Goal: Task Accomplishment & Management: Use online tool/utility

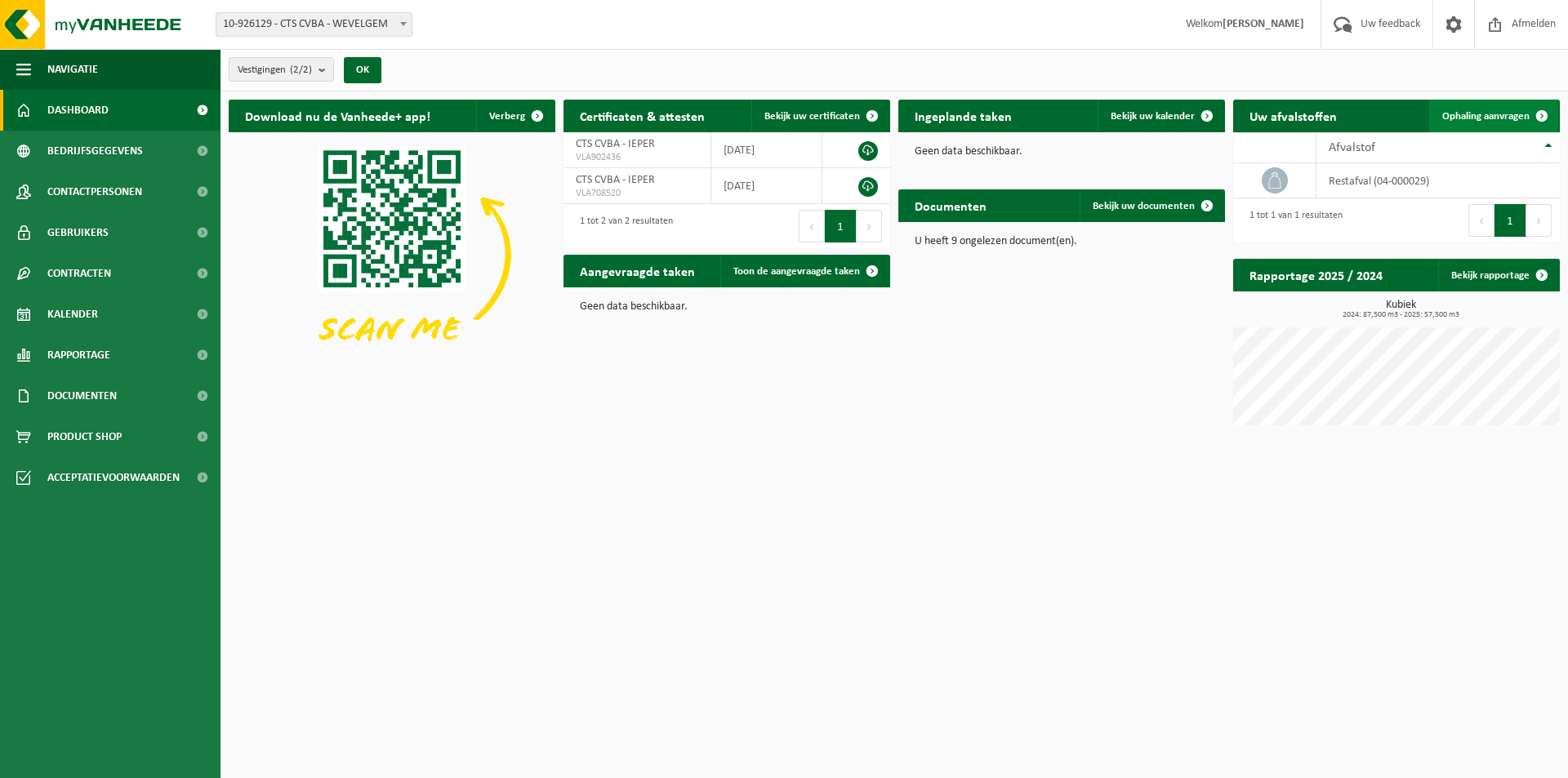
click at [1458, 114] on span "Ophaling aanvragen" at bounding box center [1486, 117] width 88 height 11
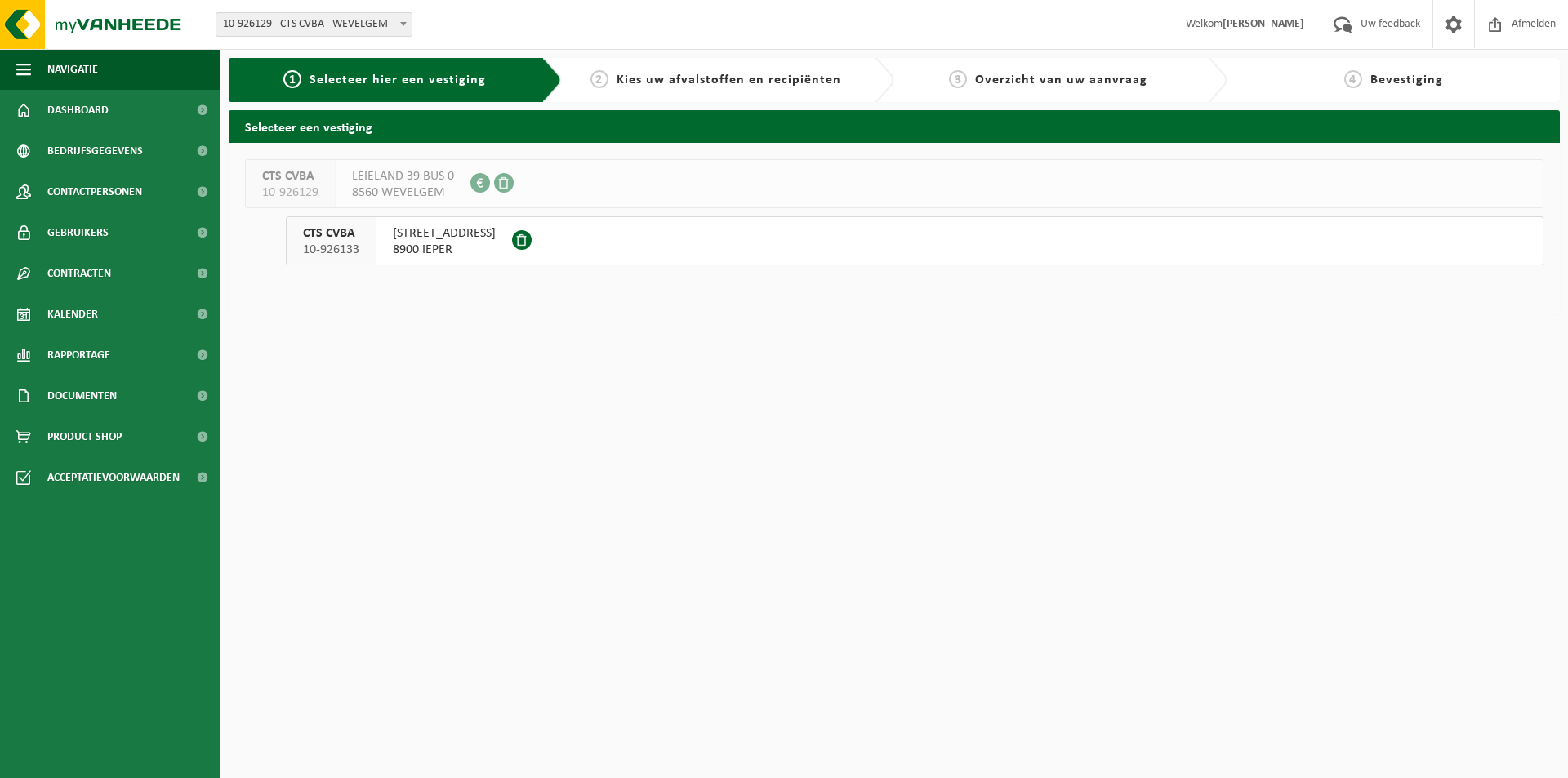
click at [364, 251] on div "CTS CVBA 10-926133" at bounding box center [331, 241] width 90 height 47
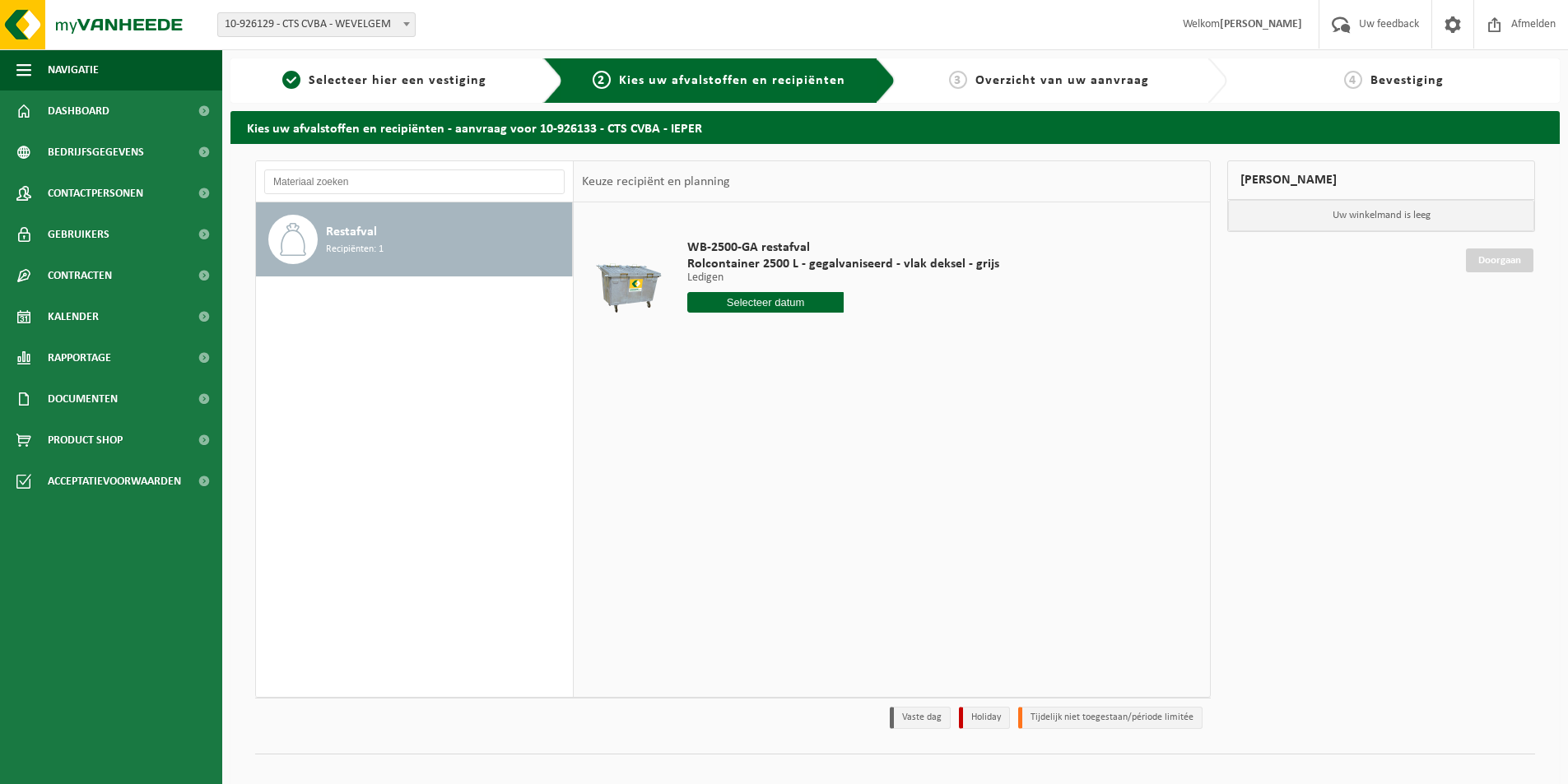
click at [735, 307] on input "text" at bounding box center [765, 302] width 156 height 21
click at [793, 449] on div "14" at bounding box center [789, 449] width 29 height 26
type input "Van 2025-08-14"
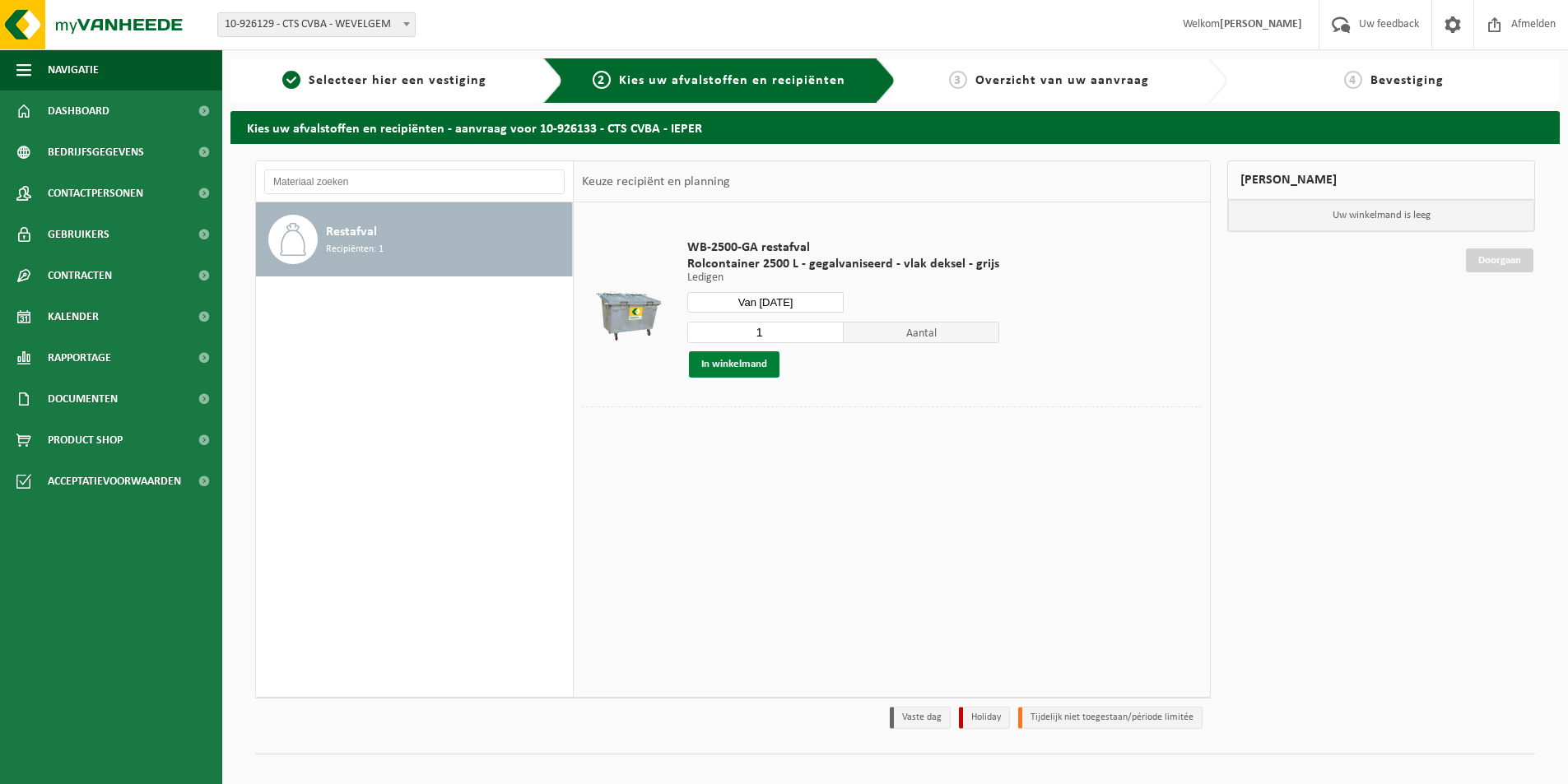
click at [736, 366] on button "In winkelmand" at bounding box center [733, 364] width 91 height 26
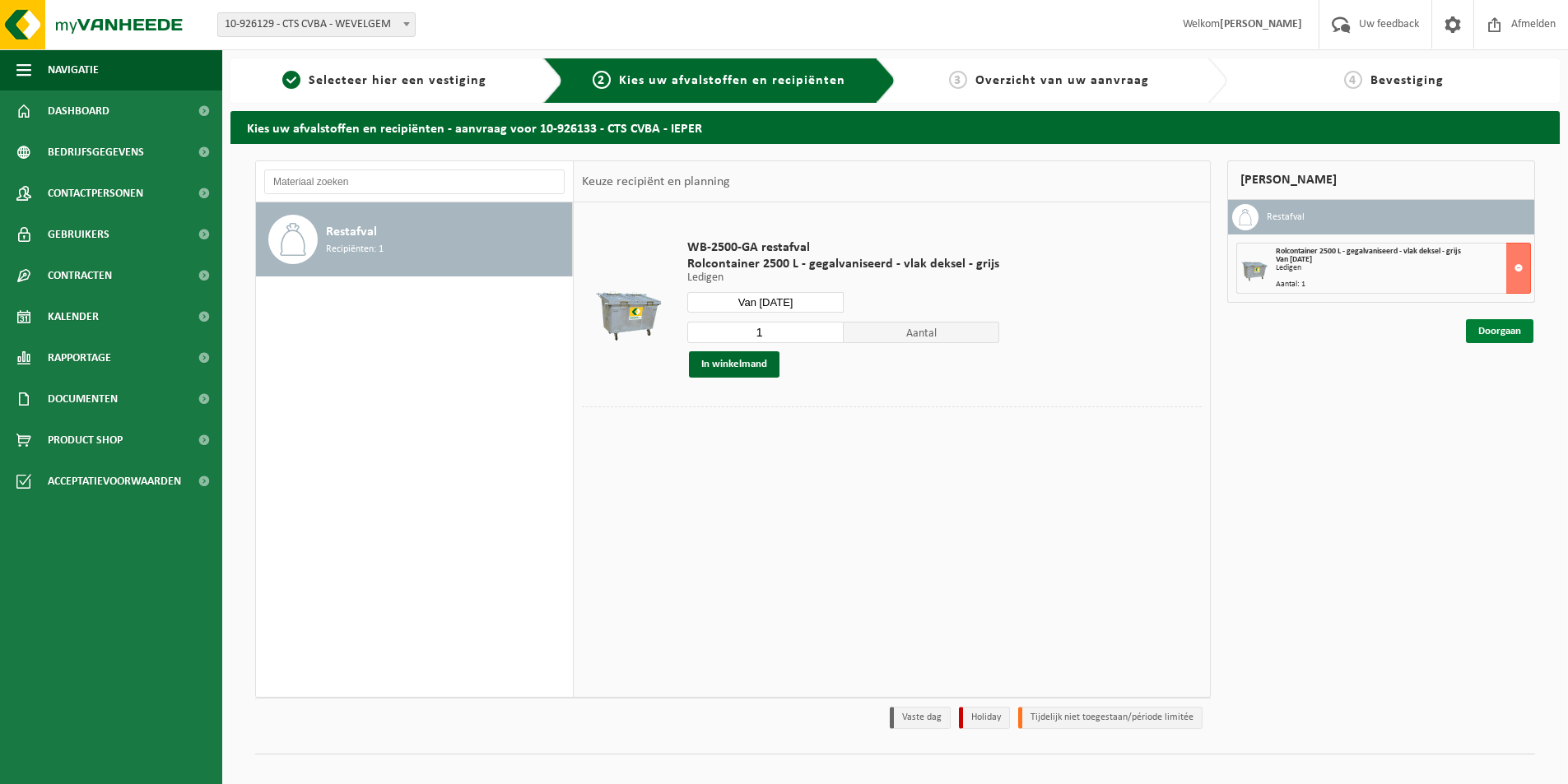
click at [1485, 328] on link "Doorgaan" at bounding box center [1499, 331] width 68 height 24
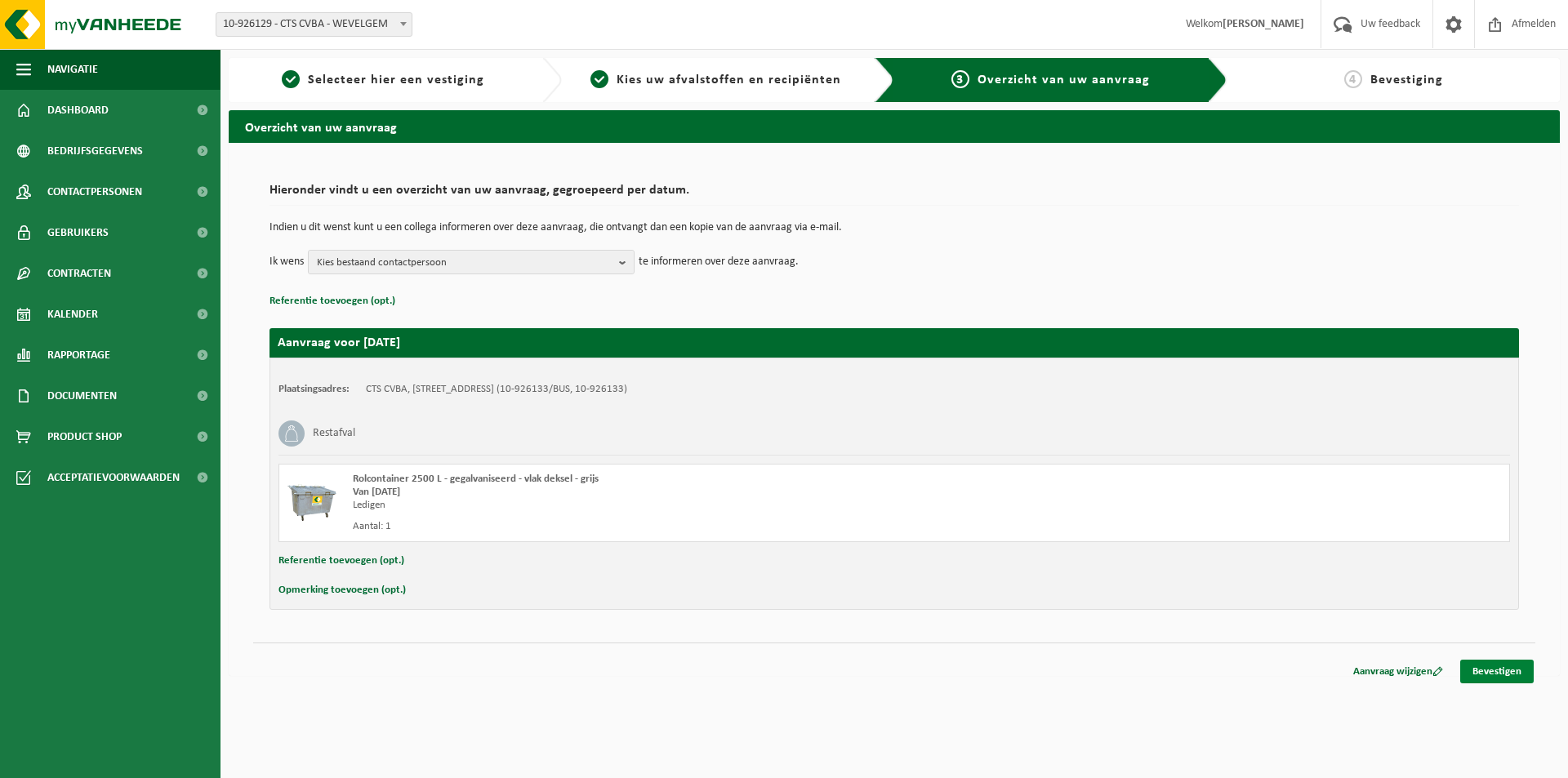
click at [1517, 663] on link "Bevestigen" at bounding box center [1497, 671] width 73 height 24
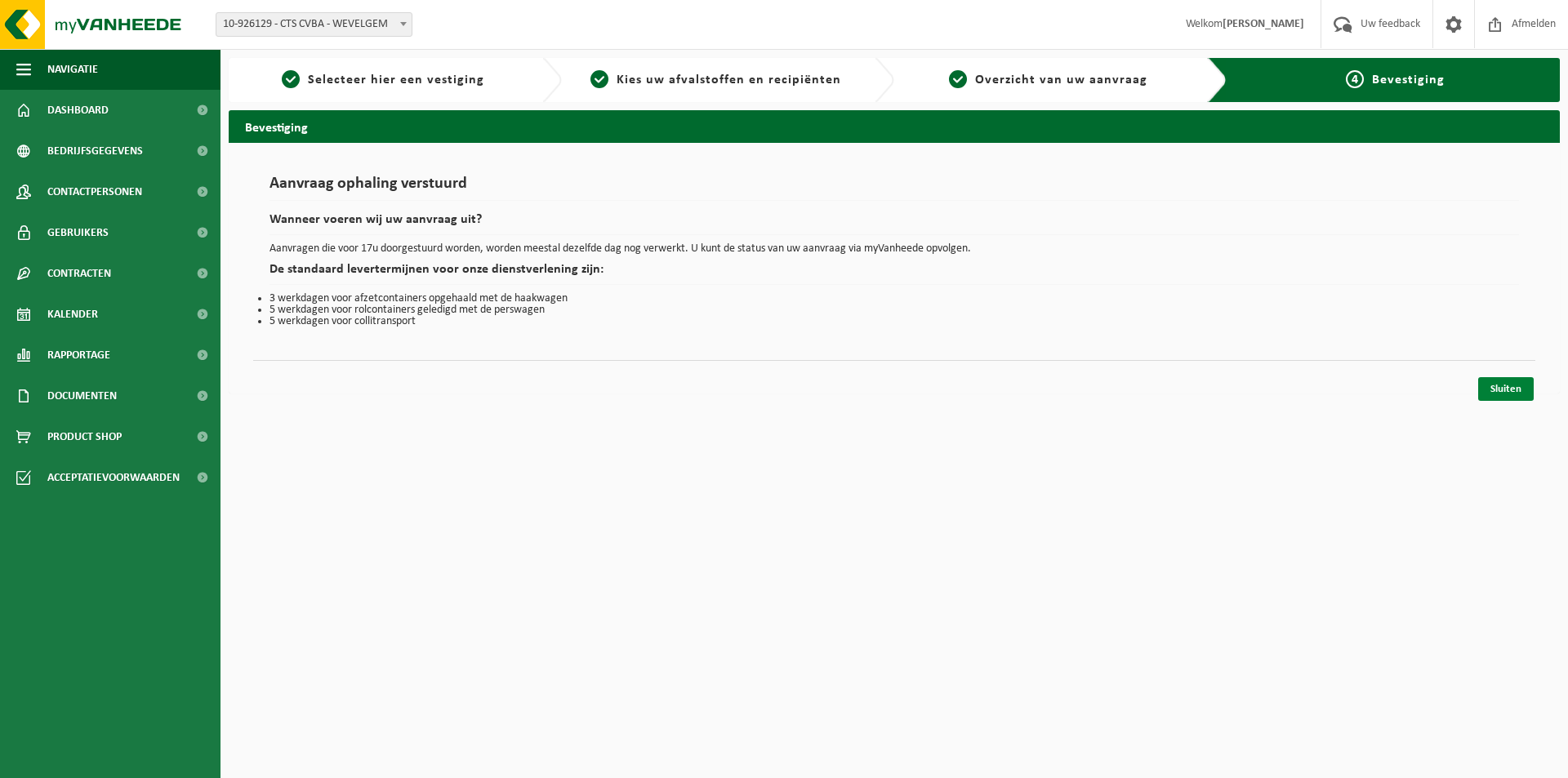
click at [1496, 389] on link "Sluiten" at bounding box center [1506, 389] width 55 height 24
